Goal: Register for event/course

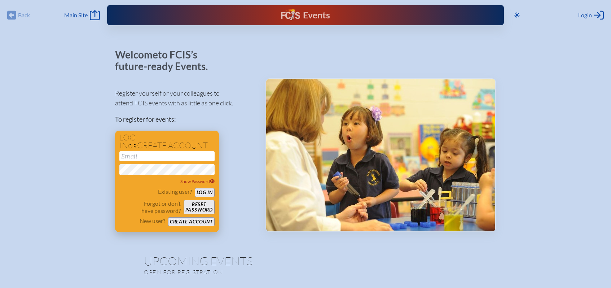
type input "[EMAIL_ADDRESS][DOMAIN_NAME]"
click at [205, 192] on button "Log in" at bounding box center [205, 192] width 20 height 9
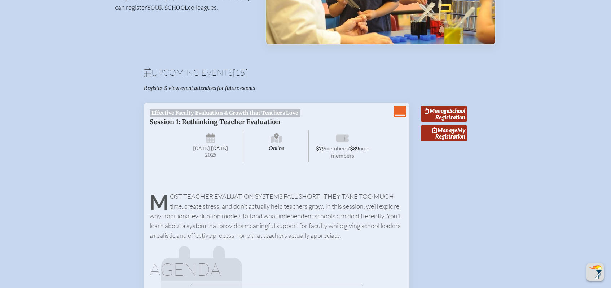
scroll to position [195, 0]
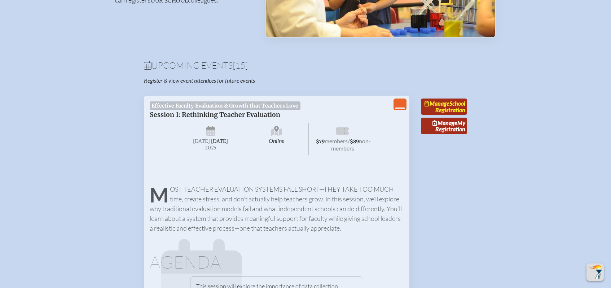
click at [455, 112] on link "Manage School Registration" at bounding box center [444, 106] width 46 height 17
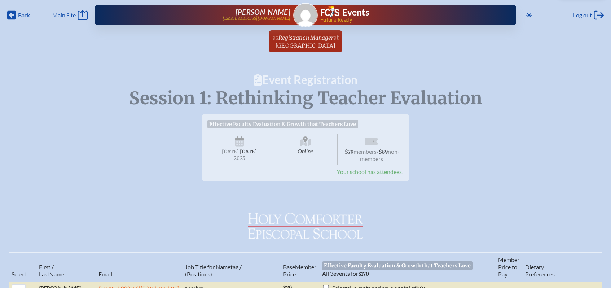
click at [284, 141] on span "Online" at bounding box center [305, 149] width 65 height 32
drag, startPoint x: 247, startPoint y: 138, endPoint x: 257, endPoint y: 138, distance: 10.5
click at [248, 138] on span "Tuesday , September 16th , 2025" at bounding box center [239, 149] width 65 height 32
click at [390, 145] on span "$79 members / $89 non-members" at bounding box center [371, 149] width 65 height 32
click at [381, 175] on span "Your school has attendees!" at bounding box center [370, 171] width 67 height 7
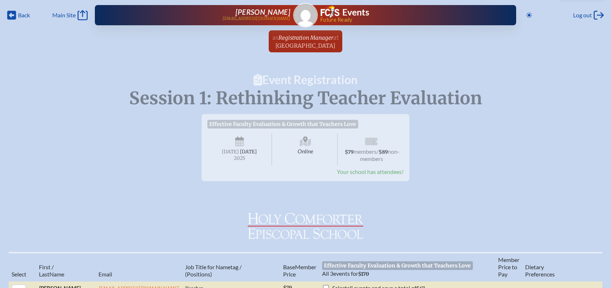
click at [302, 82] on h1 "Event Registration" at bounding box center [305, 80] width 611 height 12
click at [73, 10] on link "Main Site Main Site" at bounding box center [69, 15] width 35 height 10
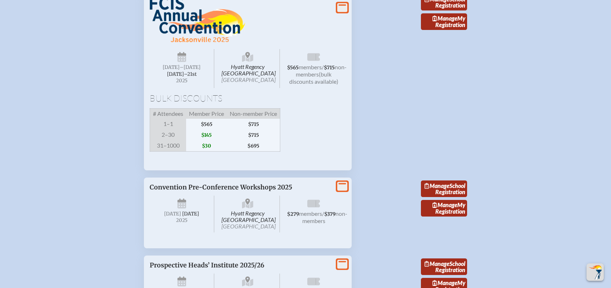
scroll to position [1915, 0]
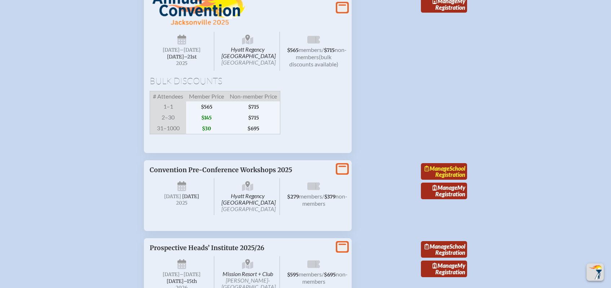
click at [453, 180] on link "Manage School Registration" at bounding box center [444, 171] width 46 height 17
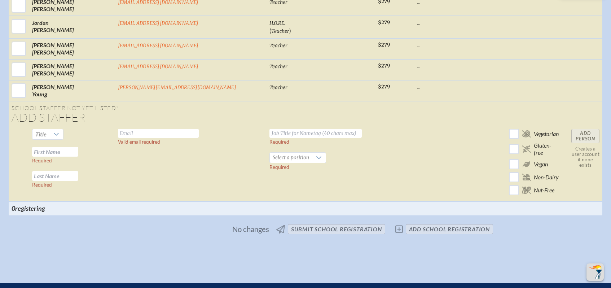
scroll to position [1603, 0]
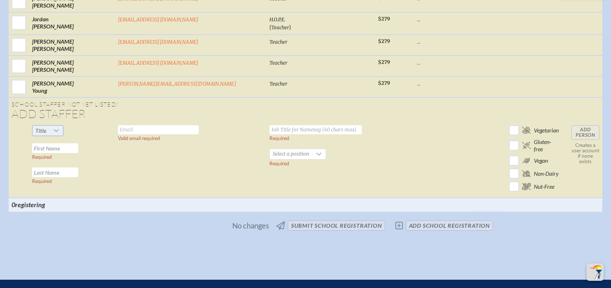
click at [63, 125] on div at bounding box center [56, 130] width 14 height 10
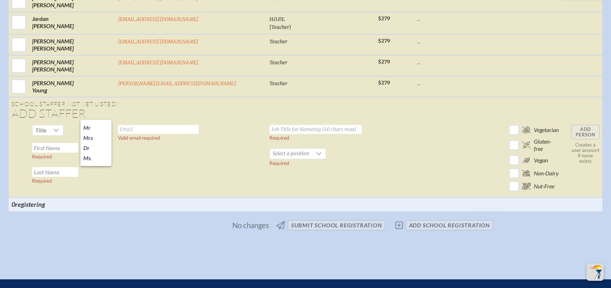
drag, startPoint x: 97, startPoint y: 156, endPoint x: 124, endPoint y: 136, distance: 33.7
click at [97, 156] on li "Ms." at bounding box center [95, 158] width 31 height 10
click at [159, 125] on input "text" at bounding box center [158, 129] width 81 height 9
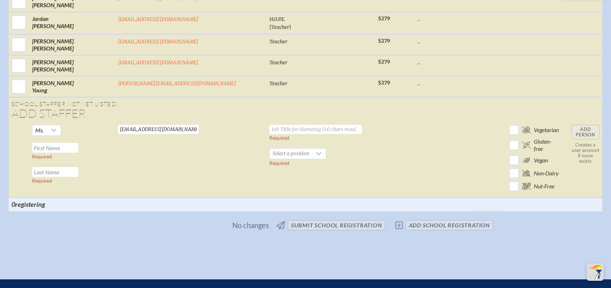
type input "lfrederick@hces.org"
type input "Director of Finance"
click at [78, 143] on input "text" at bounding box center [55, 148] width 46 height 10
type input "Lorie"
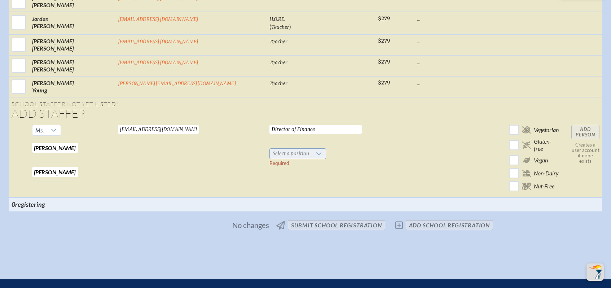
type input "Frederick"
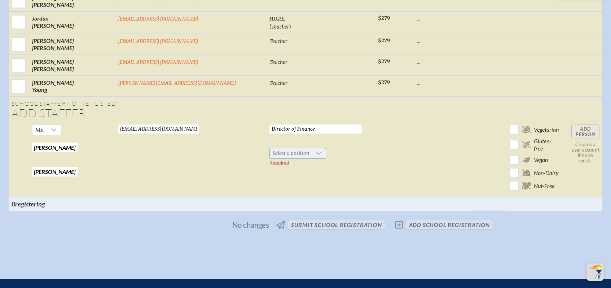
click at [270, 148] on span "Select a position" at bounding box center [291, 153] width 42 height 10
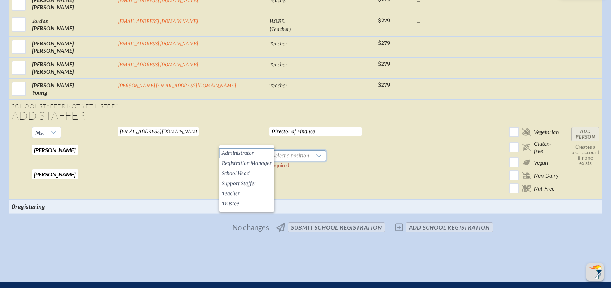
click at [248, 150] on span "Administrator" at bounding box center [238, 153] width 32 height 7
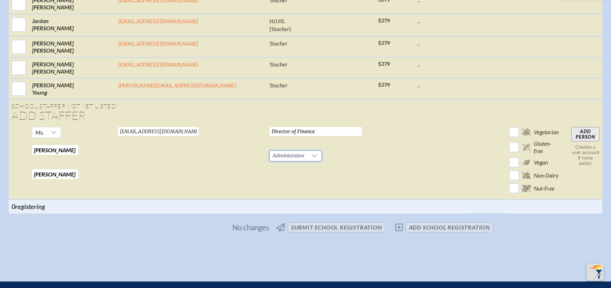
click at [571, 127] on input "Add Person" at bounding box center [585, 134] width 28 height 14
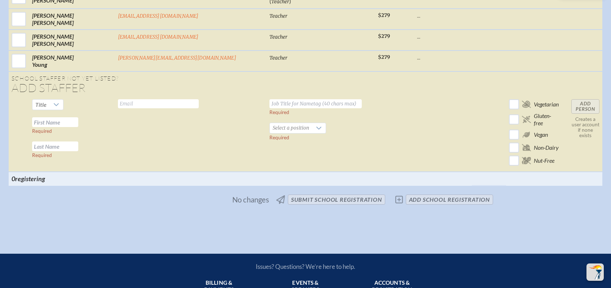
scroll to position [1651, 1]
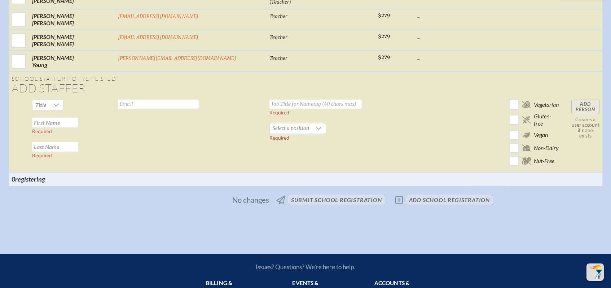
click at [397, 192] on span "No changes submit School Registration add School Registration" at bounding box center [305, 200] width 381 height 16
click at [422, 192] on span "No changes submit School Registration add School Registration" at bounding box center [305, 200] width 381 height 16
click at [335, 192] on span "No changes submit School Registration add School Registration" at bounding box center [305, 200] width 381 height 16
click at [337, 192] on span "No changes submit School Registration add School Registration" at bounding box center [305, 200] width 381 height 16
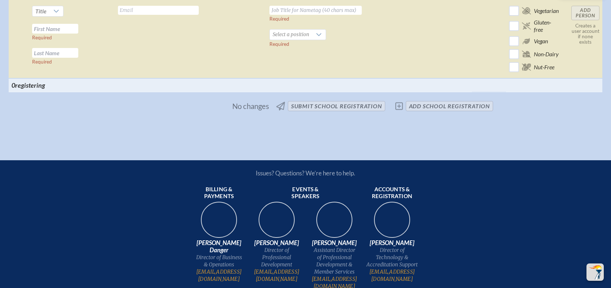
scroll to position [1694, 1]
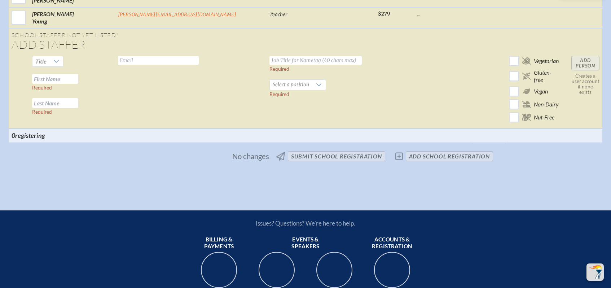
click at [254, 152] on span "No changes" at bounding box center [250, 156] width 37 height 8
click at [322, 148] on span "No changes submit School Registration add School Registration" at bounding box center [305, 156] width 381 height 16
click at [366, 148] on span "No changes submit School Registration add School Registration" at bounding box center [305, 156] width 381 height 16
click at [282, 148] on span "No changes submit School Registration add School Registration" at bounding box center [305, 156] width 381 height 16
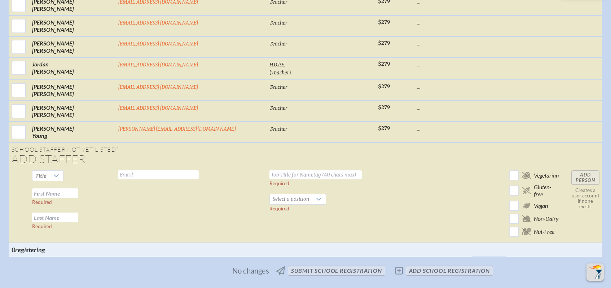
scroll to position [1580, 5]
click at [346, 262] on span "No changes submit School Registration add School Registration" at bounding box center [305, 270] width 381 height 16
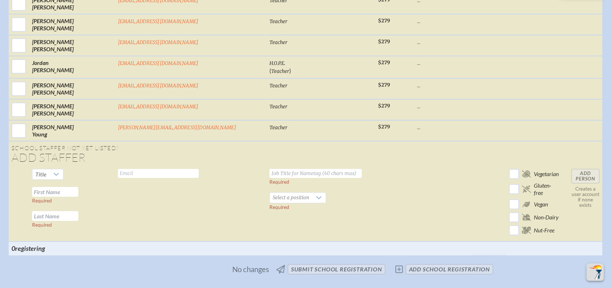
click at [435, 261] on span "No changes submit School Registration add School Registration" at bounding box center [305, 269] width 381 height 16
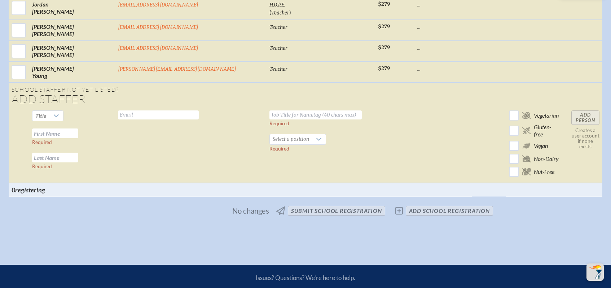
click at [311, 203] on span "No changes submit School Registration add School Registration" at bounding box center [305, 211] width 381 height 16
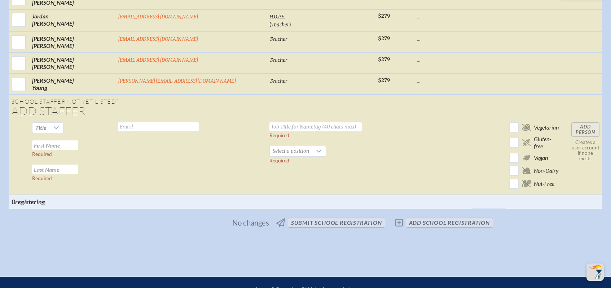
scroll to position [1629, 5]
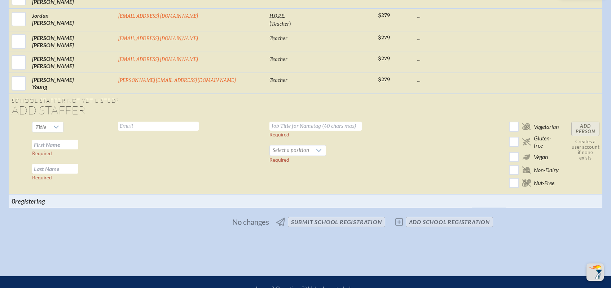
click at [568, 119] on td "Add Person Creates a user account if none exists" at bounding box center [585, 156] width 34 height 75
click at [176, 124] on td "Valid email required" at bounding box center [191, 156] width 152 height 75
click at [63, 122] on div at bounding box center [56, 127] width 14 height 10
drag, startPoint x: 91, startPoint y: 156, endPoint x: 95, endPoint y: 152, distance: 5.9
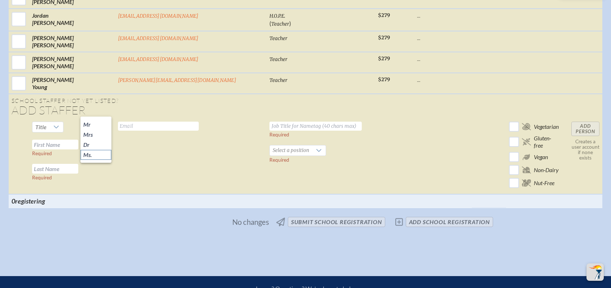
click at [92, 155] on li "Ms." at bounding box center [95, 155] width 31 height 10
click at [154, 119] on td "Valid email required" at bounding box center [191, 156] width 152 height 75
click at [153, 121] on input "text" at bounding box center [158, 125] width 81 height 9
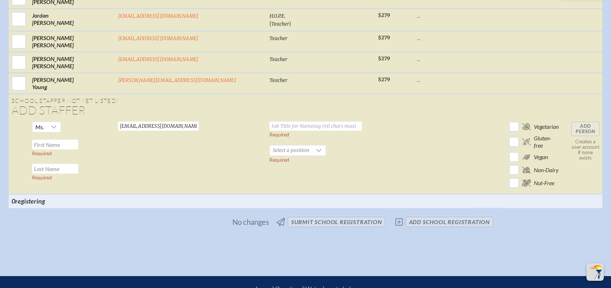
type input "lfrederick@hces.org"
type input "Director of Finance"
click at [78, 139] on input "text" at bounding box center [55, 144] width 46 height 10
type input "Lorie"
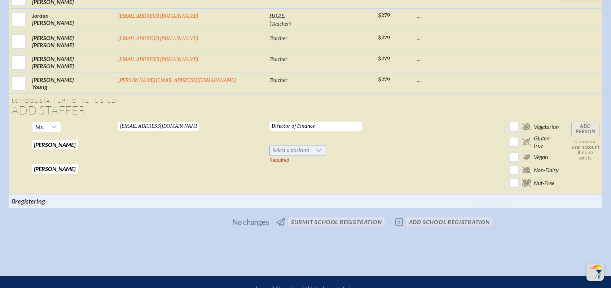
type input "Frederick"
click at [270, 145] on span "Select a position" at bounding box center [291, 150] width 42 height 10
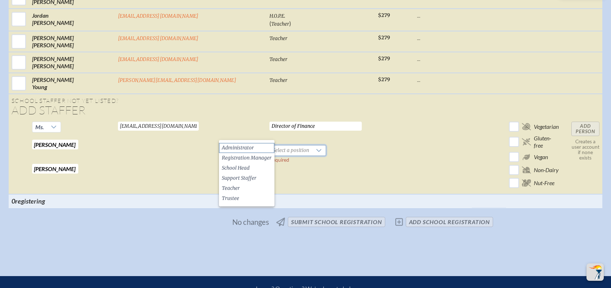
click at [240, 146] on span "Administrator" at bounding box center [238, 147] width 32 height 7
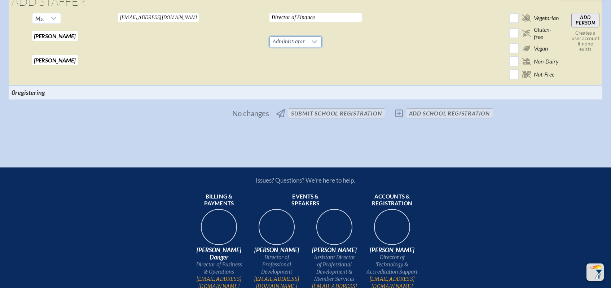
scroll to position [1722, 5]
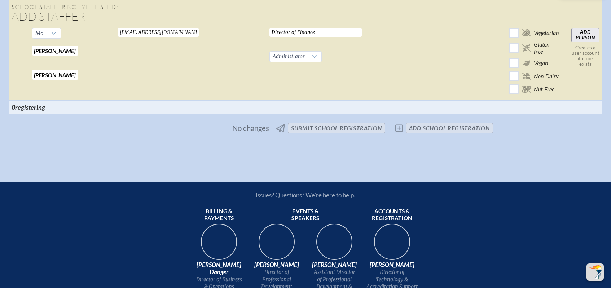
click at [341, 120] on span "No changes submit School Registration add School Registration" at bounding box center [305, 128] width 381 height 16
drag, startPoint x: 279, startPoint y: 113, endPoint x: 271, endPoint y: 113, distance: 8.3
click at [279, 120] on span "No changes submit School Registration add School Registration" at bounding box center [305, 128] width 381 height 16
click at [269, 120] on span "No changes submit School Registration add School Registration" at bounding box center [305, 128] width 381 height 16
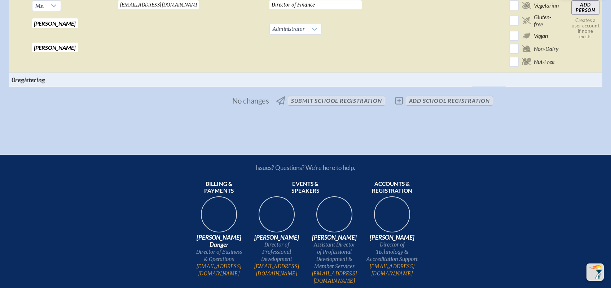
scroll to position [1752, 5]
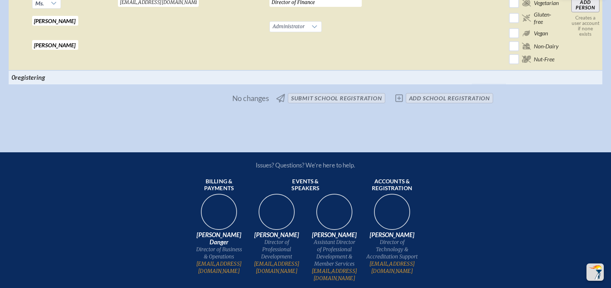
click at [308, 90] on span "No changes submit School Registration add School Registration" at bounding box center [305, 98] width 381 height 16
drag, startPoint x: 337, startPoint y: 82, endPoint x: 262, endPoint y: 92, distance: 75.2
click at [337, 90] on span "No changes submit School Registration add School Registration" at bounding box center [305, 98] width 381 height 16
drag, startPoint x: 259, startPoint y: 85, endPoint x: 268, endPoint y: 85, distance: 9.0
click at [261, 94] on span "No changes" at bounding box center [250, 98] width 37 height 8
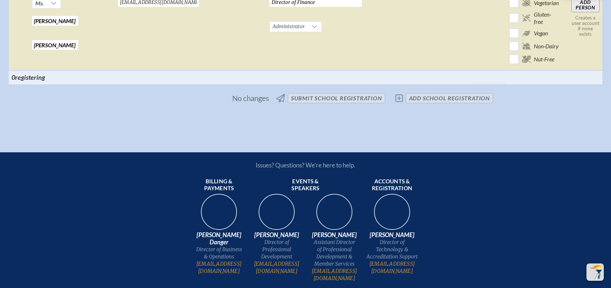
drag, startPoint x: 350, startPoint y: 87, endPoint x: 324, endPoint y: 87, distance: 25.6
click at [350, 90] on span "No changes submit School Registration add School Registration" at bounding box center [305, 98] width 381 height 16
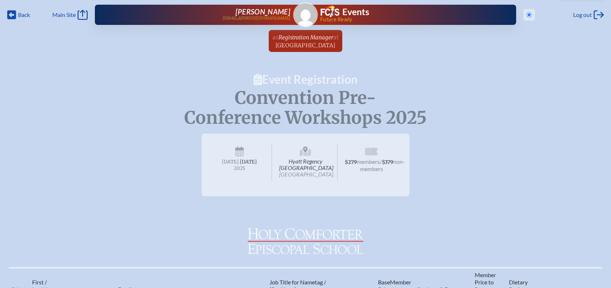
scroll to position [0, 1]
click at [526, 14] on icon at bounding box center [529, 15] width 6 height 6
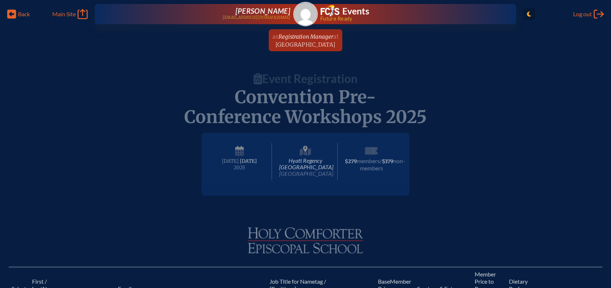
click at [527, 14] on icon "Toggle to Light Mode" at bounding box center [529, 14] width 4 height 6
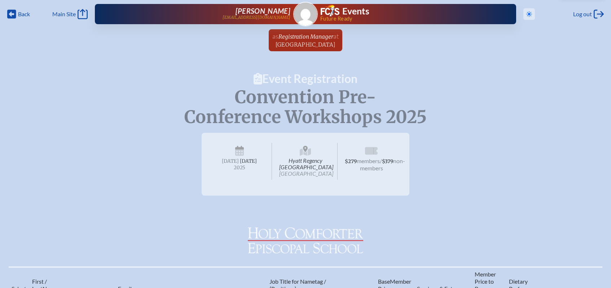
scroll to position [0, 1]
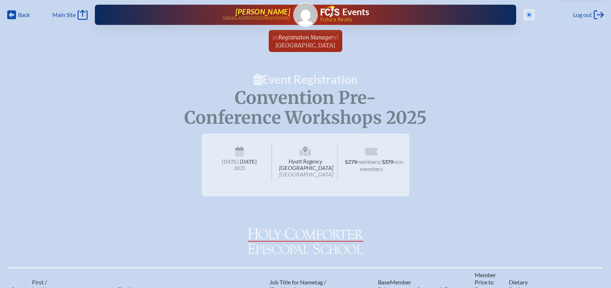
click at [266, 16] on p "[EMAIL_ADDRESS][DOMAIN_NAME]" at bounding box center [256, 18] width 68 height 5
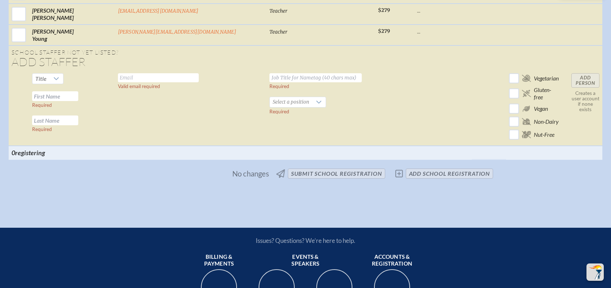
scroll to position [1676, 3]
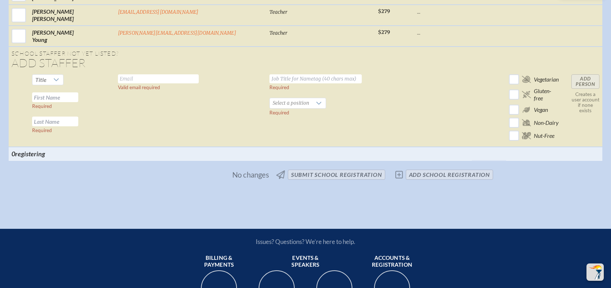
drag, startPoint x: 355, startPoint y: 156, endPoint x: 370, endPoint y: 157, distance: 15.5
click at [355, 167] on span "No changes submit School Registration add School Registration" at bounding box center [305, 175] width 381 height 16
click at [374, 167] on span "No changes submit School Registration add School Registration" at bounding box center [305, 175] width 381 height 16
click at [430, 167] on span "No changes submit School Registration add School Registration" at bounding box center [305, 175] width 381 height 16
click at [461, 167] on span "No changes submit School Registration add School Registration" at bounding box center [305, 175] width 381 height 16
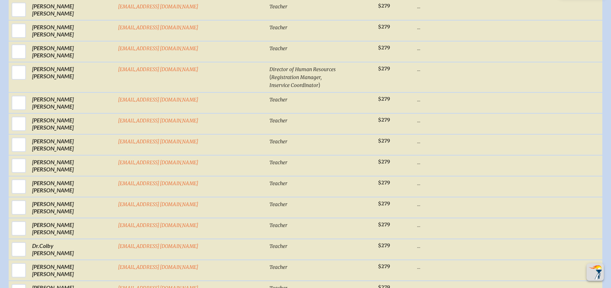
scroll to position [1220, 3]
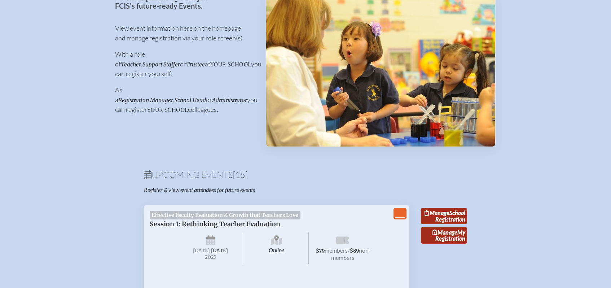
scroll to position [83, 0]
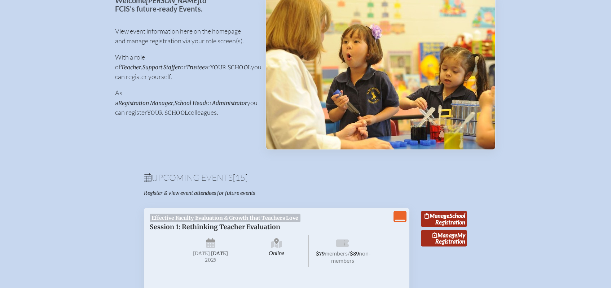
drag, startPoint x: 139, startPoint y: 107, endPoint x: 141, endPoint y: 103, distance: 4.4
click at [139, 107] on p "As a Registration Manager , School Head or Administrator you can register your …" at bounding box center [184, 102] width 139 height 29
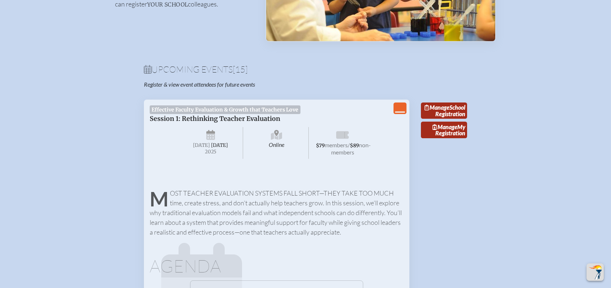
scroll to position [191, 0]
click at [449, 111] on span "Manage" at bounding box center [436, 107] width 25 height 7
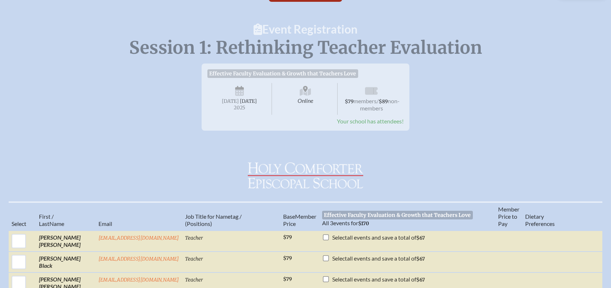
scroll to position [51, 1]
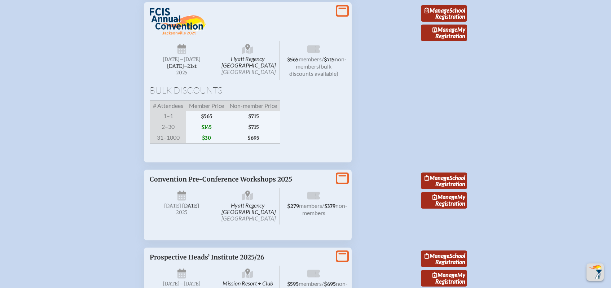
scroll to position [1892, 0]
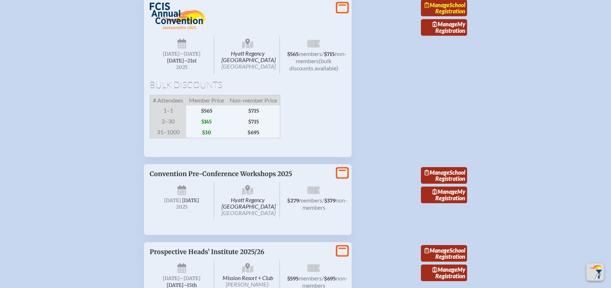
click at [458, 16] on link "Manage School Registration" at bounding box center [444, 8] width 46 height 17
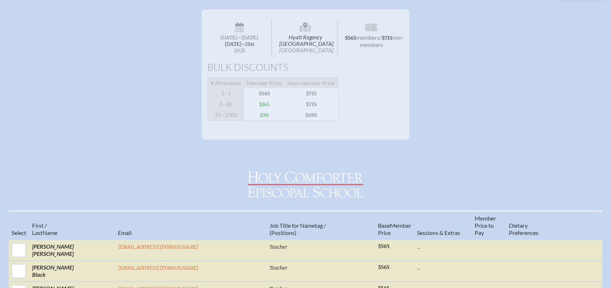
scroll to position [118, 0]
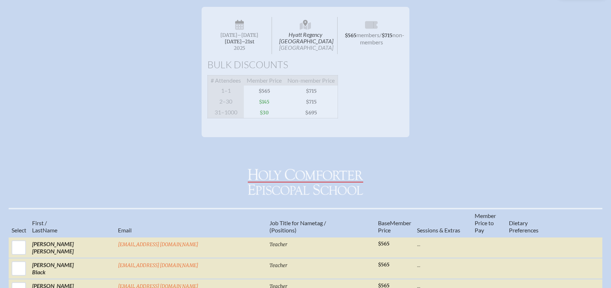
click at [250, 43] on span "November 19th–⁠21st" at bounding box center [240, 42] width 30 height 6
click at [245, 40] on span "November 19th–⁠21st" at bounding box center [240, 42] width 30 height 6
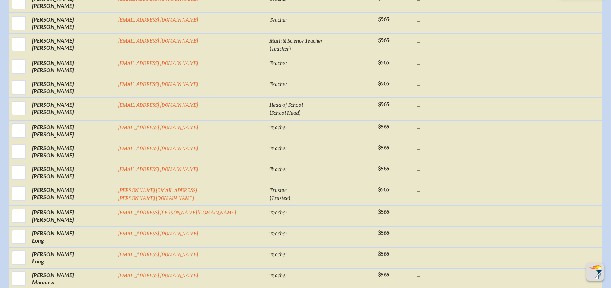
scroll to position [935, 0]
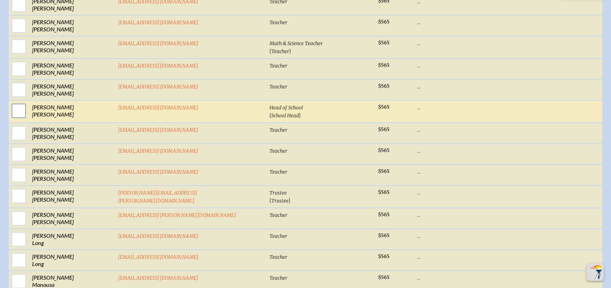
click at [28, 103] on input "checkbox" at bounding box center [19, 111] width 18 height 18
checkbox input "true"
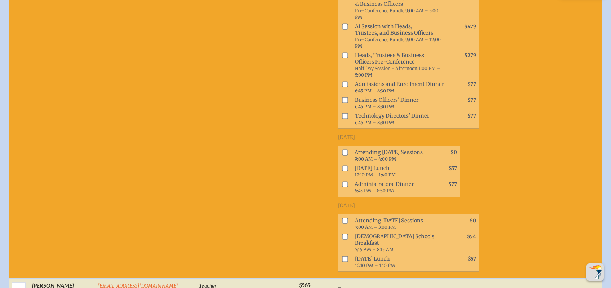
scroll to position [1091, 0]
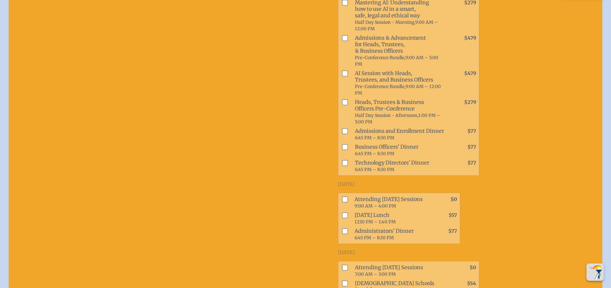
click at [342, 196] on input "checkbox" at bounding box center [345, 199] width 6 height 6
checkbox input "true"
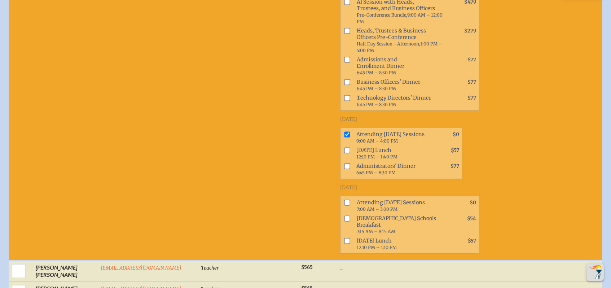
scroll to position [1160, 5]
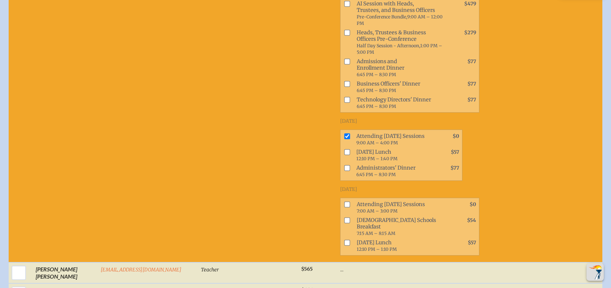
click at [344, 149] on input "checkbox" at bounding box center [347, 152] width 6 height 6
checkbox input "true"
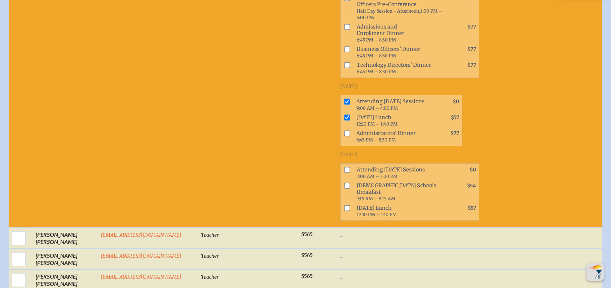
scroll to position [1195, 5]
click at [344, 167] on input "checkbox" at bounding box center [347, 170] width 6 height 6
checkbox input "true"
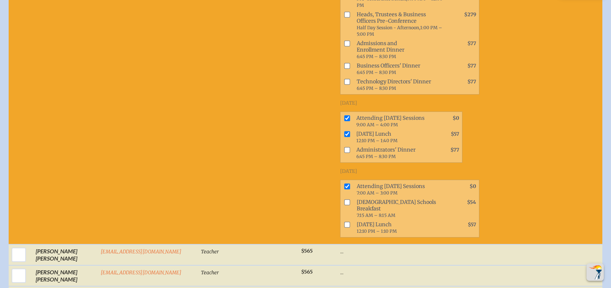
scroll to position [1164, 5]
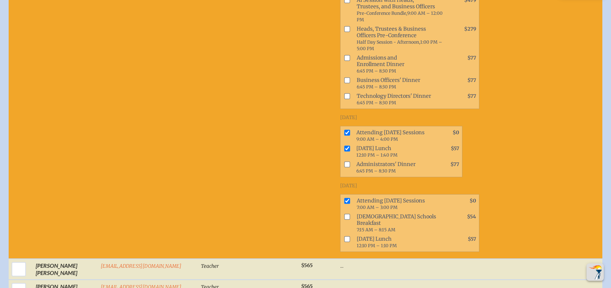
click at [344, 214] on input "checkbox" at bounding box center [347, 217] width 6 height 6
checkbox input "true"
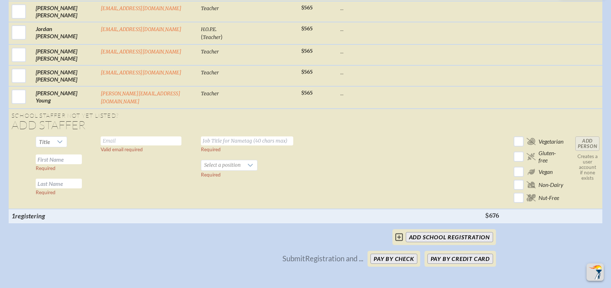
scroll to position [2039, 5]
click at [456, 254] on button "Pay by Credit Card" at bounding box center [460, 259] width 66 height 10
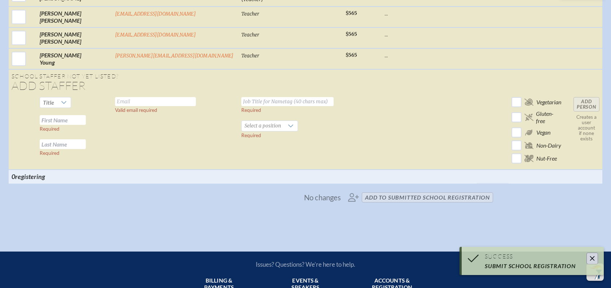
scroll to position [1770, 5]
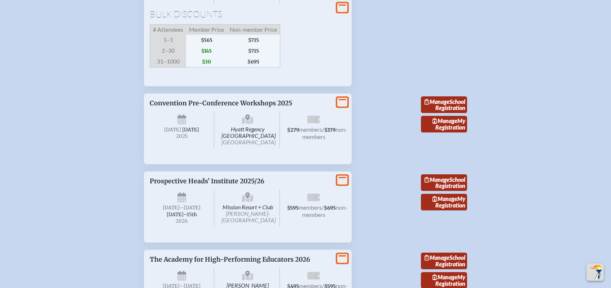
scroll to position [1994, 0]
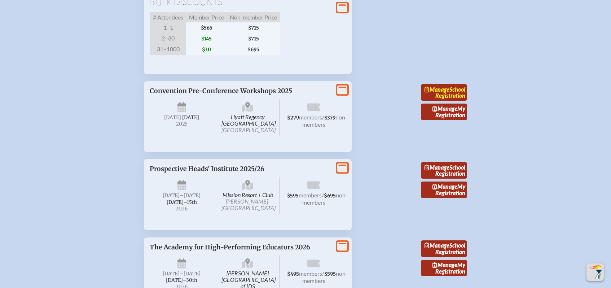
click at [449, 101] on link "Manage School Registration" at bounding box center [444, 92] width 46 height 17
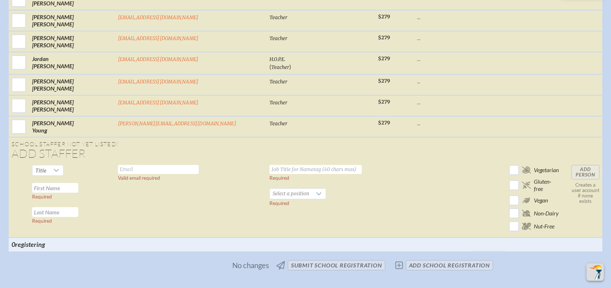
scroll to position [1620, 0]
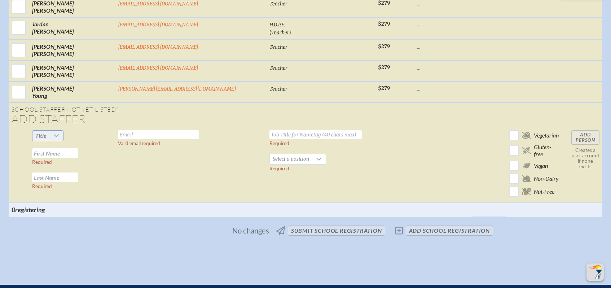
click at [59, 133] on icon at bounding box center [56, 136] width 6 height 6
drag, startPoint x: 101, startPoint y: 160, endPoint x: 119, endPoint y: 151, distance: 19.8
click at [101, 160] on li "Ms." at bounding box center [95, 163] width 31 height 10
click at [149, 130] on input "text" at bounding box center [158, 134] width 81 height 9
type input "[EMAIL_ADDRESS][DOMAIN_NAME]"
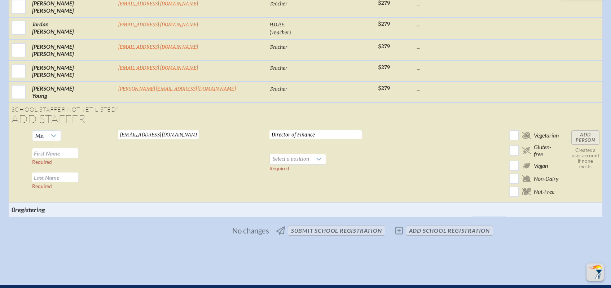
type input "Director of Finance"
click at [78, 148] on input "text" at bounding box center [55, 153] width 46 height 10
type input "[PERSON_NAME]"
click at [270, 154] on span "Select a position" at bounding box center [291, 159] width 42 height 10
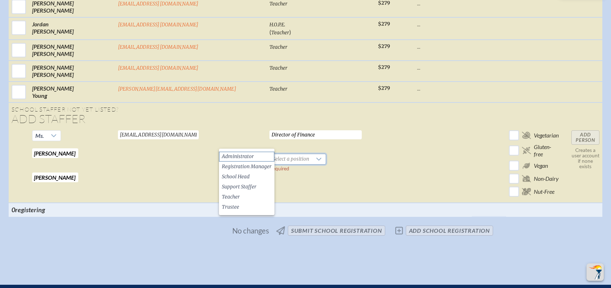
click at [248, 153] on span "Administrator" at bounding box center [238, 156] width 32 height 7
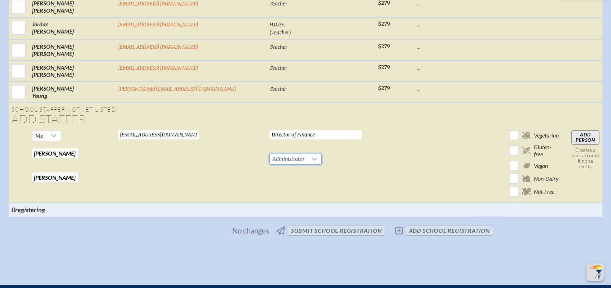
click at [571, 130] on input "Add Person" at bounding box center [585, 137] width 28 height 14
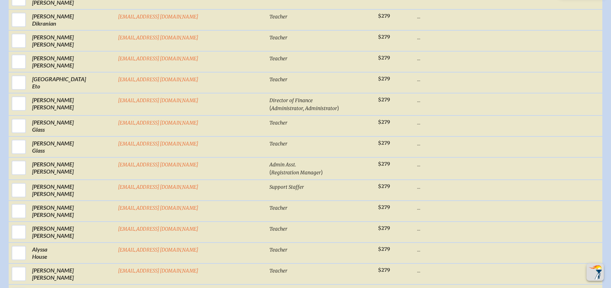
scroll to position [606, 5]
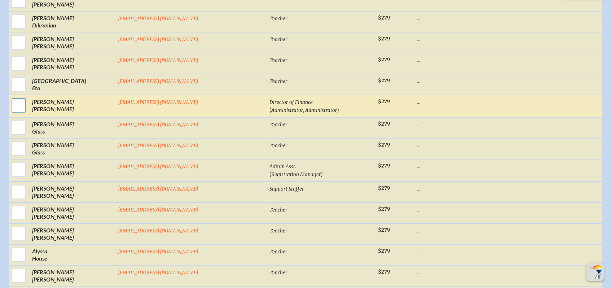
click at [28, 100] on input "checkbox" at bounding box center [19, 105] width 18 height 18
checkbox input "true"
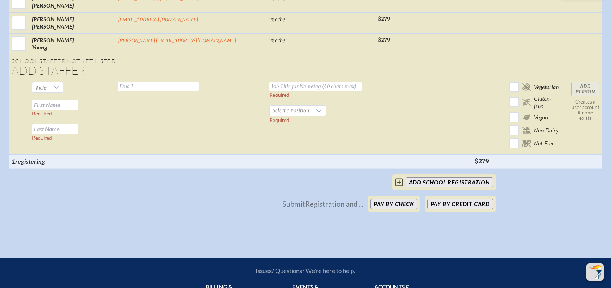
scroll to position [1670, 5]
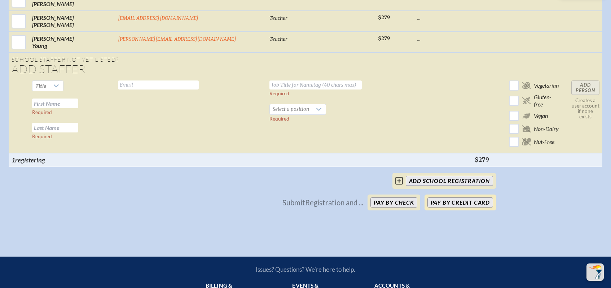
click at [461, 197] on button "Pay by Credit Card" at bounding box center [460, 202] width 66 height 10
